Goal: Information Seeking & Learning: Learn about a topic

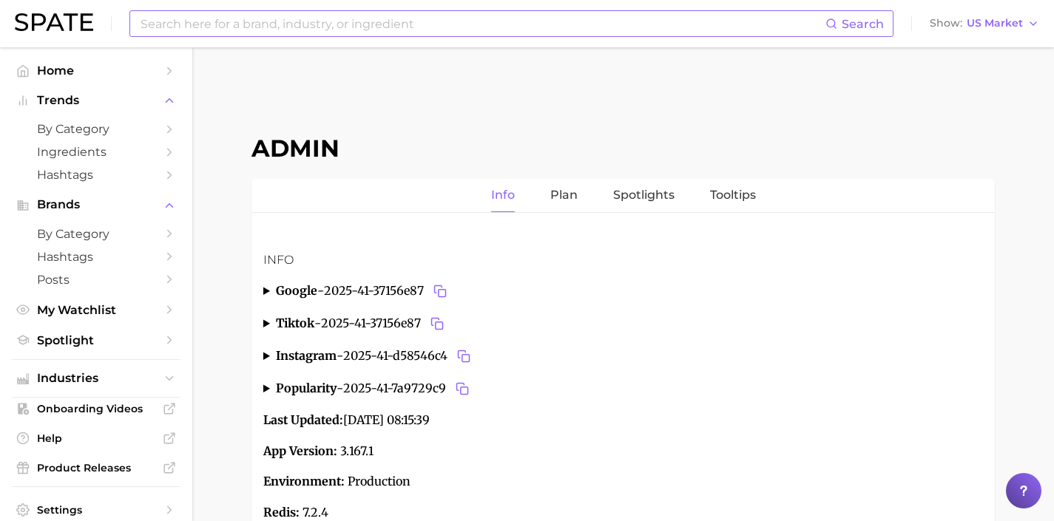
click at [438, 19] on input at bounding box center [482, 23] width 686 height 25
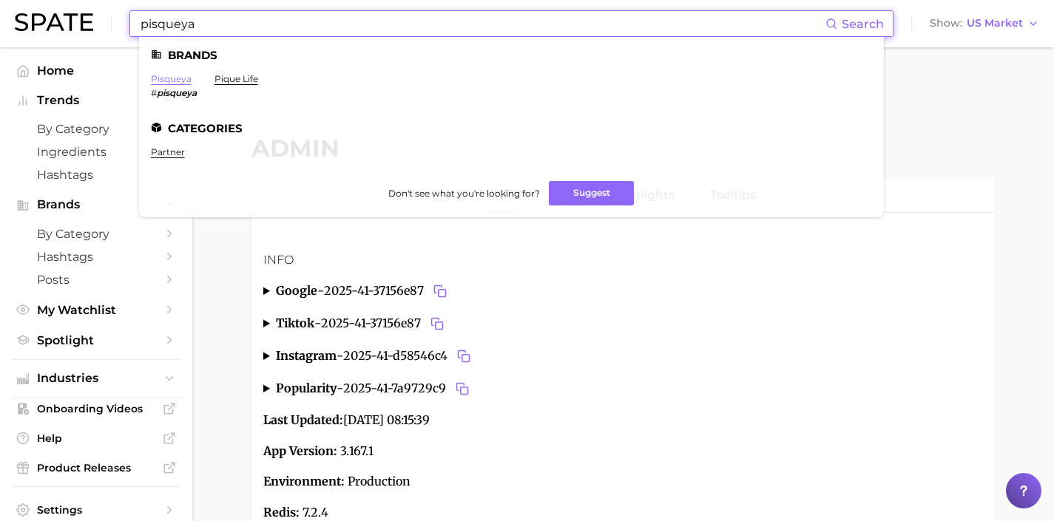
type input "pisqueya"
click at [165, 80] on link "pisqueya" at bounding box center [171, 78] width 41 height 11
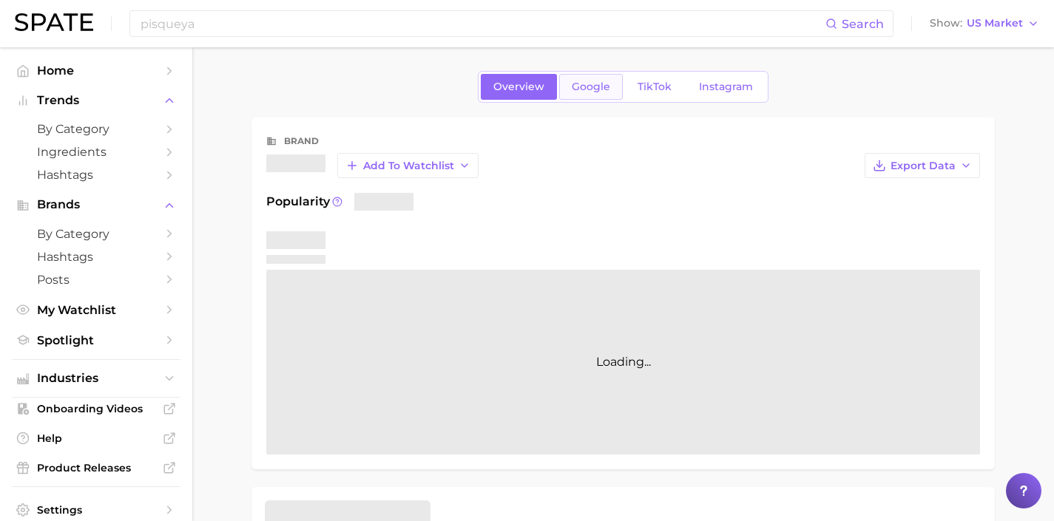
click at [598, 90] on span "Google" at bounding box center [591, 87] width 38 height 13
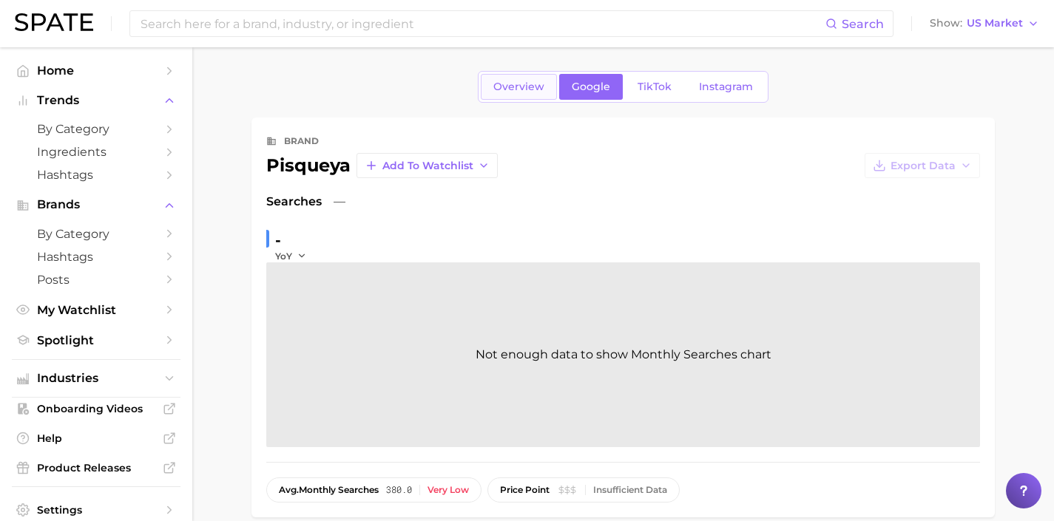
click at [527, 95] on link "Overview" at bounding box center [519, 87] width 76 height 26
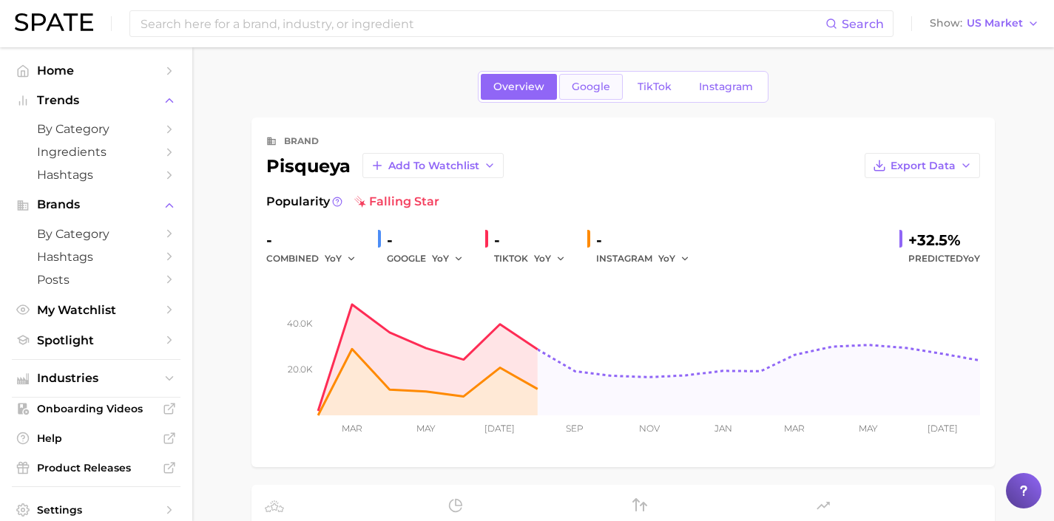
click at [581, 97] on link "Google" at bounding box center [591, 87] width 64 height 26
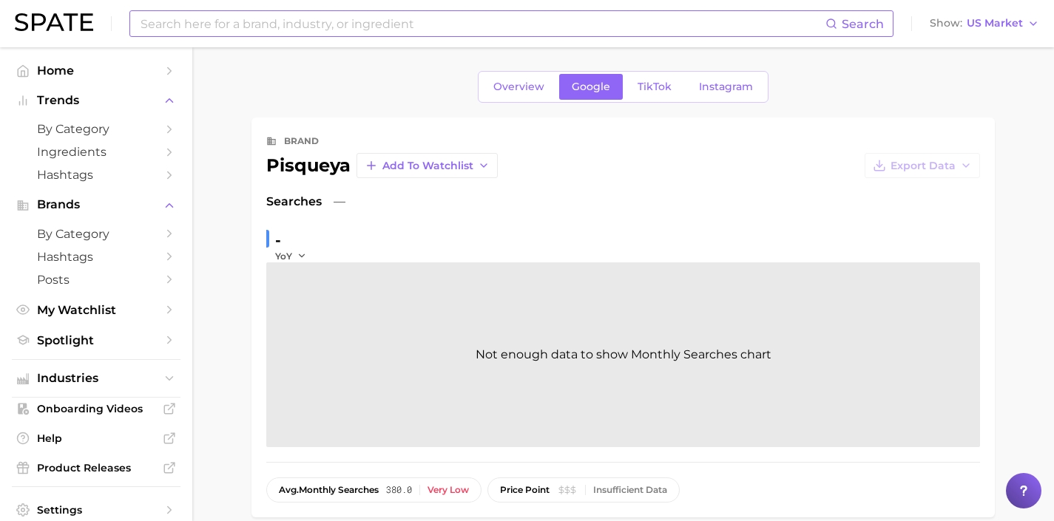
click at [322, 33] on input at bounding box center [482, 23] width 686 height 25
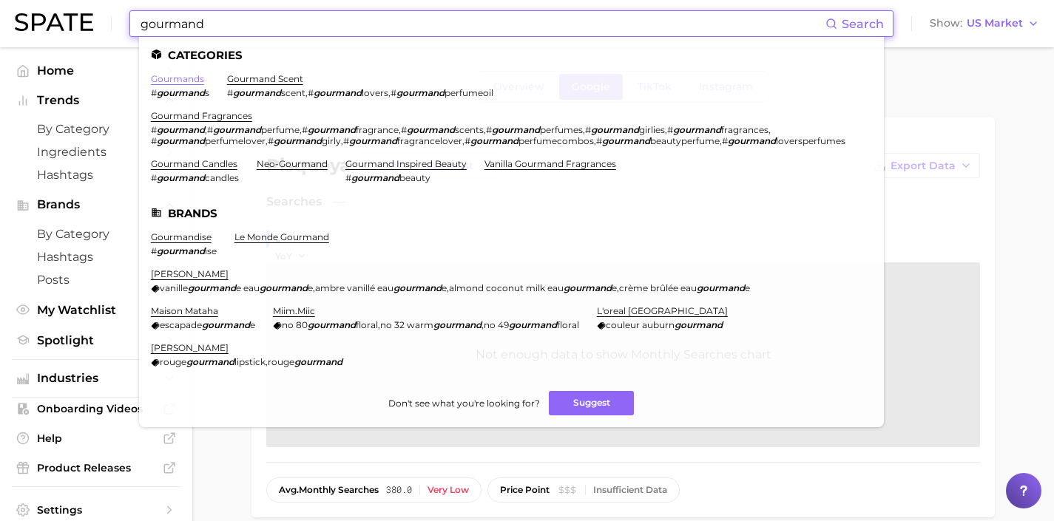
type input "gourmand"
click at [194, 75] on link "gourmands" at bounding box center [177, 78] width 53 height 11
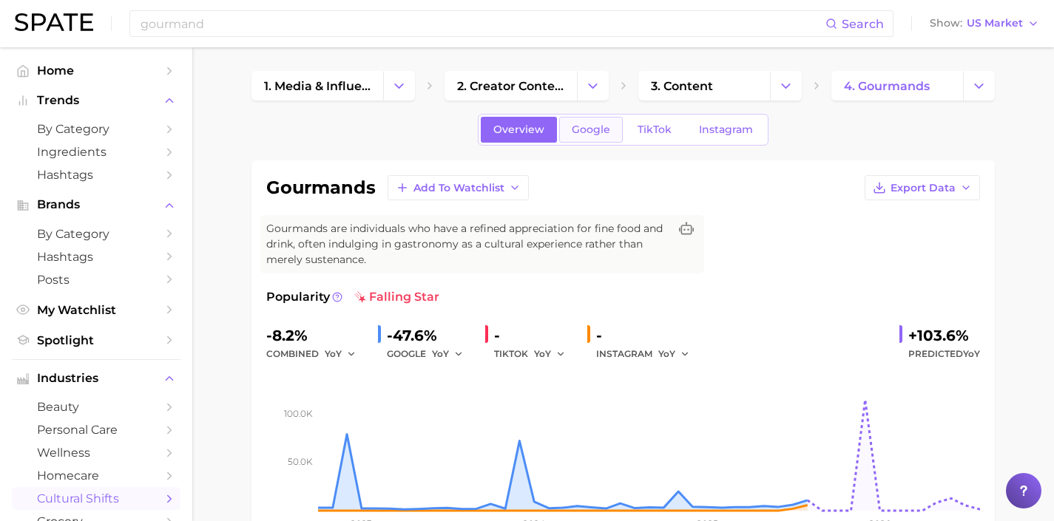
click at [598, 139] on link "Google" at bounding box center [591, 130] width 64 height 26
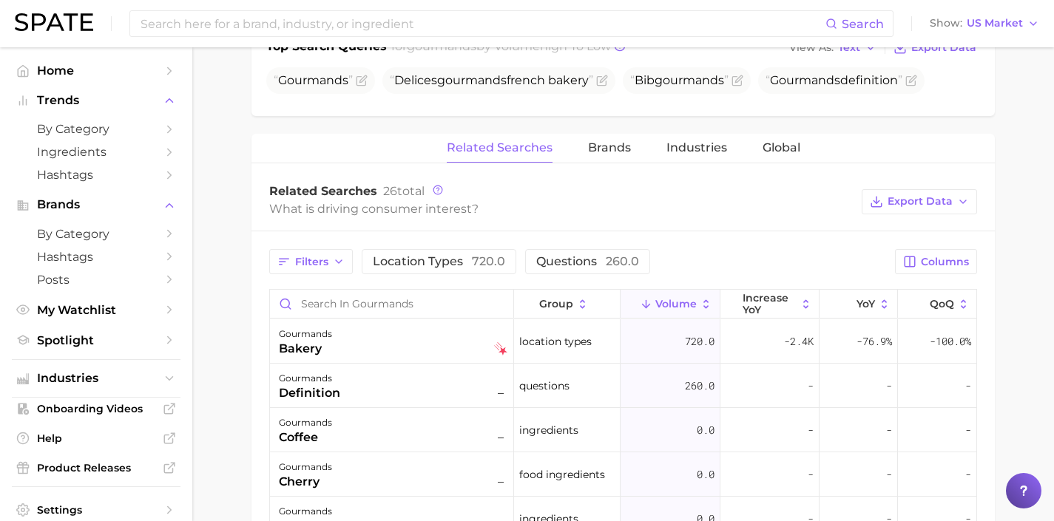
scroll to position [655, 0]
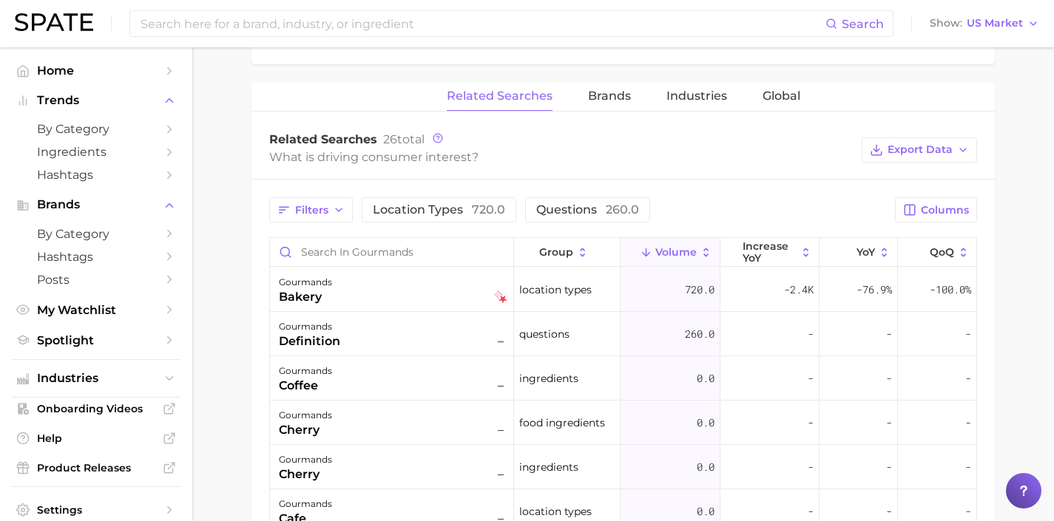
click at [69, 23] on img at bounding box center [54, 22] width 78 height 18
